Goal: Task Accomplishment & Management: Manage account settings

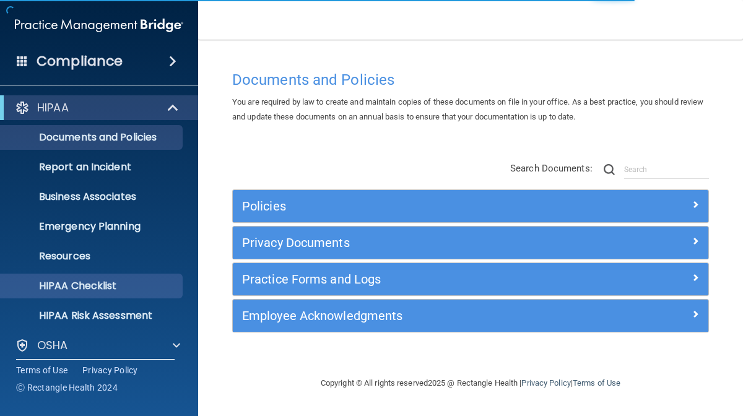
scroll to position [97, 0]
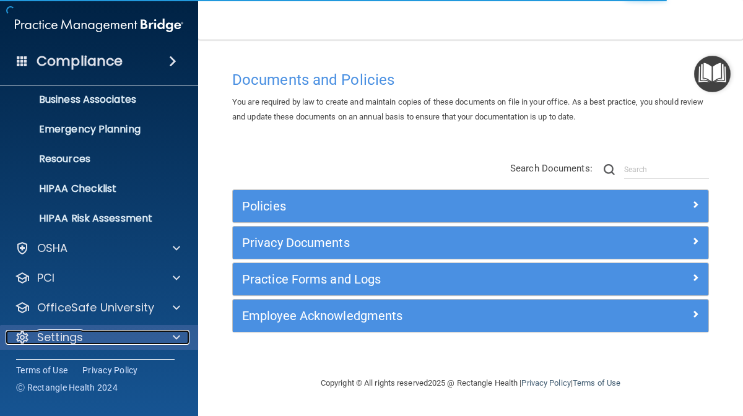
click at [76, 335] on p "Settings" at bounding box center [60, 337] width 46 height 15
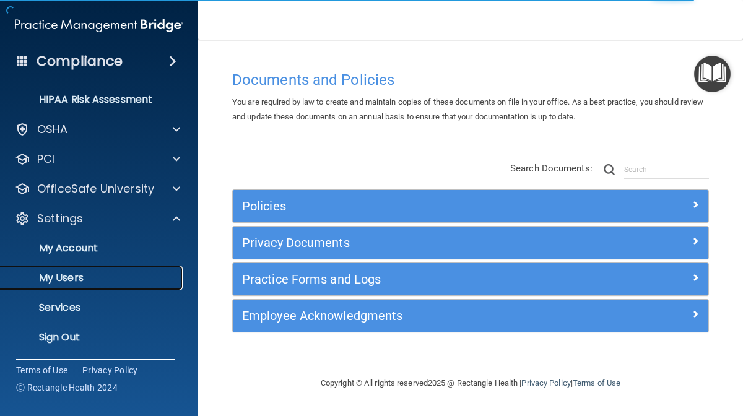
click at [58, 275] on p "My Users" at bounding box center [92, 278] width 169 height 12
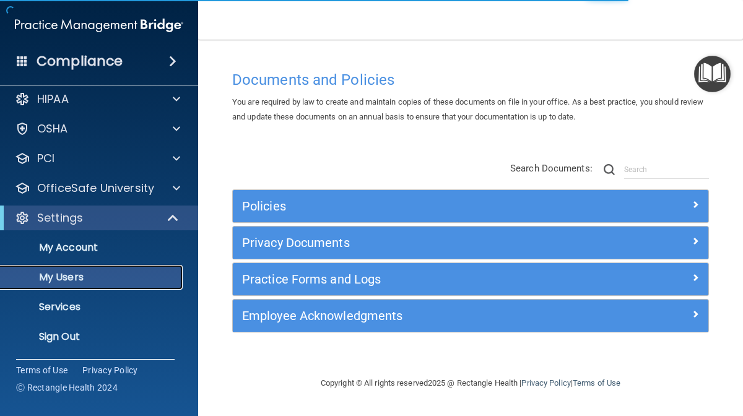
scroll to position [9, 0]
select select "20"
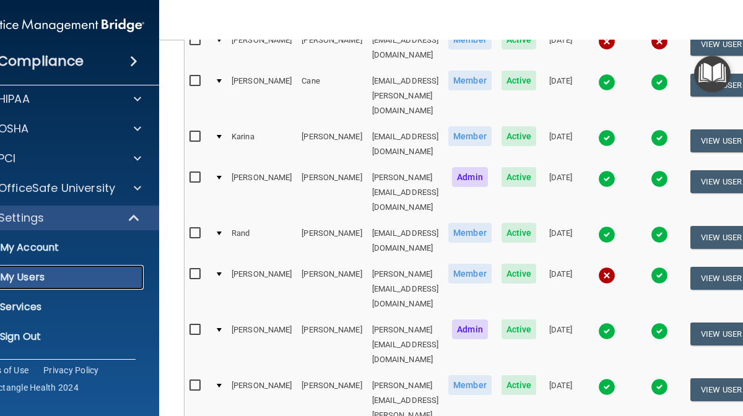
scroll to position [312, 0]
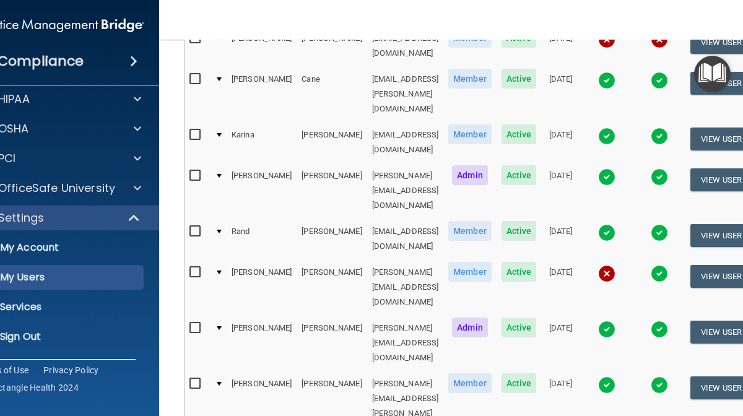
click at [686, 260] on td at bounding box center [659, 288] width 53 height 56
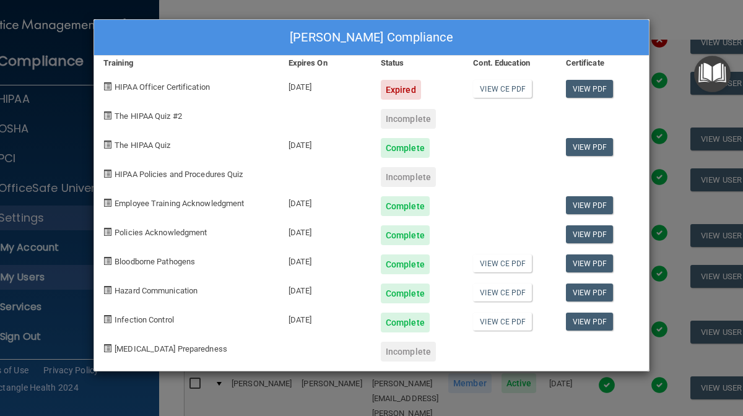
click at [695, 15] on div "[PERSON_NAME] Compliance Training Expires On Status Cont. Education Certificate…" at bounding box center [371, 208] width 743 height 416
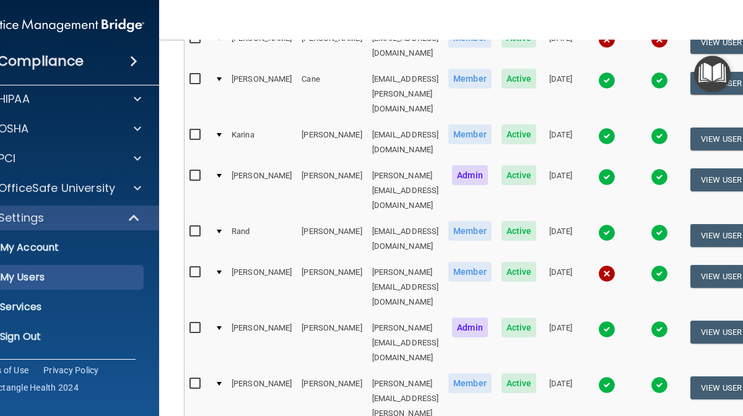
click at [616, 265] on img at bounding box center [606, 273] width 17 height 17
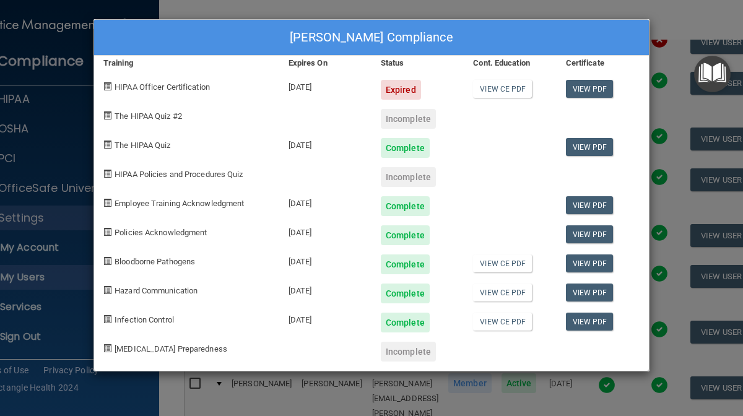
click at [157, 24] on div "[PERSON_NAME] Compliance" at bounding box center [371, 38] width 555 height 36
click at [157, 11] on div "[PERSON_NAME] Compliance Training Expires On Status Cont. Education Certificate…" at bounding box center [371, 208] width 743 height 416
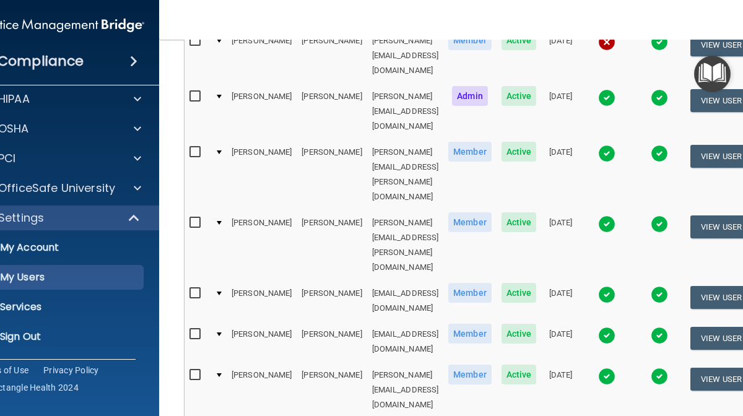
scroll to position [634, 0]
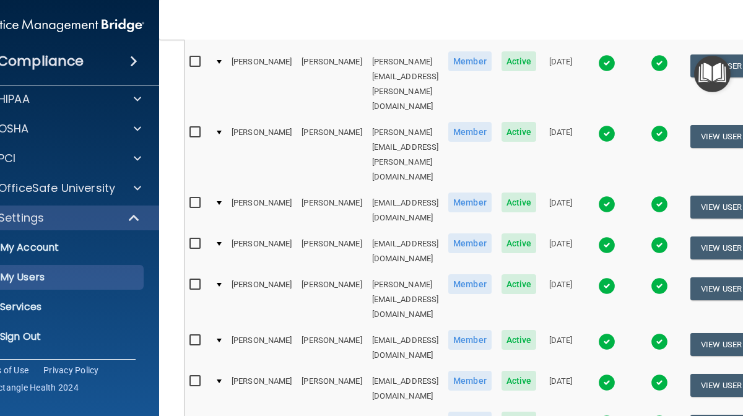
select select "20"
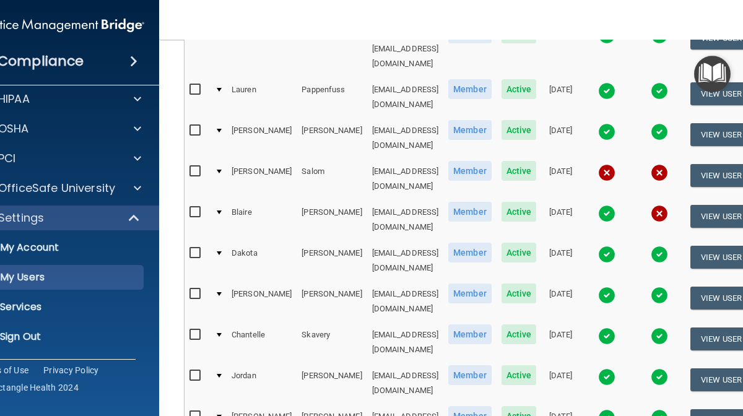
scroll to position [607, 0]
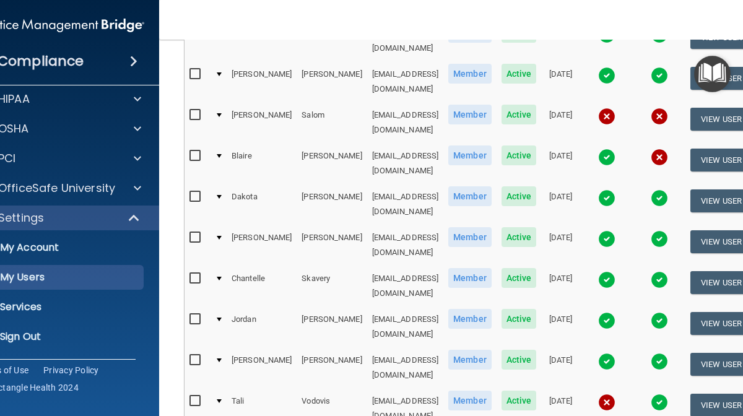
click at [614, 394] on img at bounding box center [606, 402] width 17 height 17
